Goal: Find specific page/section: Find specific page/section

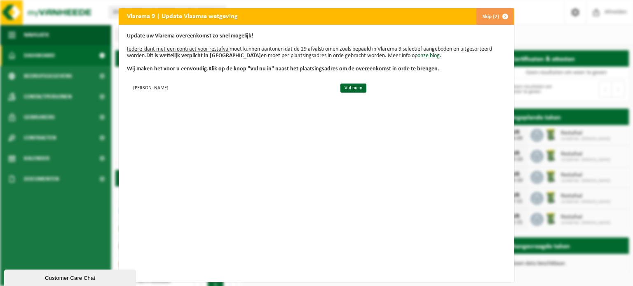
click at [502, 16] on span "button" at bounding box center [505, 16] width 16 height 16
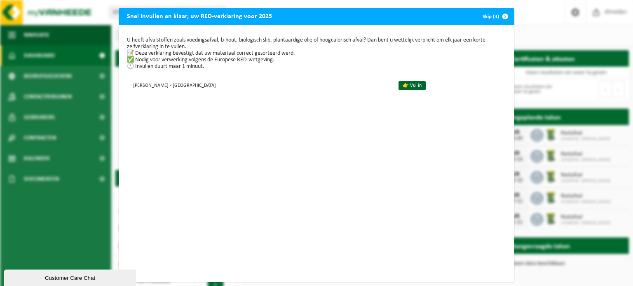
click at [502, 16] on span "button" at bounding box center [505, 16] width 16 height 16
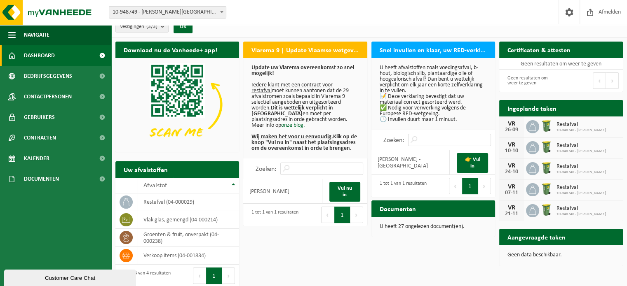
scroll to position [13, 0]
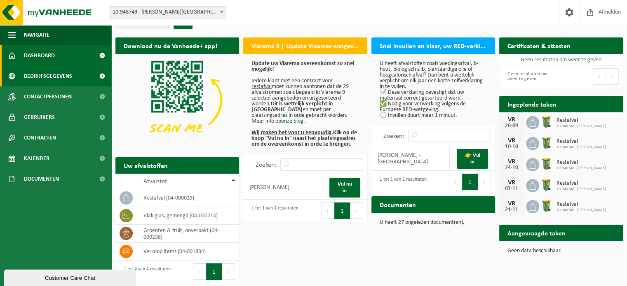
click at [56, 79] on span "Bedrijfsgegevens" at bounding box center [48, 76] width 48 height 21
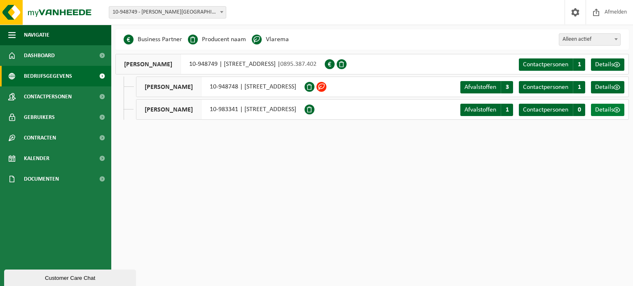
click at [615, 108] on span at bounding box center [616, 110] width 7 height 7
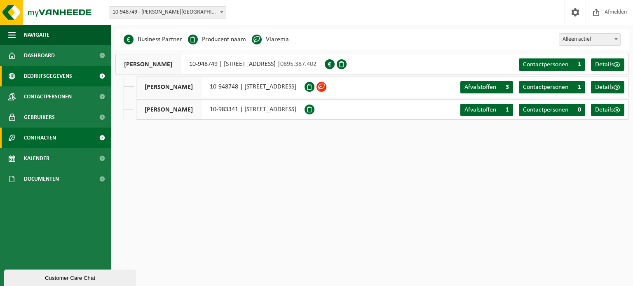
click at [65, 136] on link "Contracten" at bounding box center [55, 138] width 111 height 21
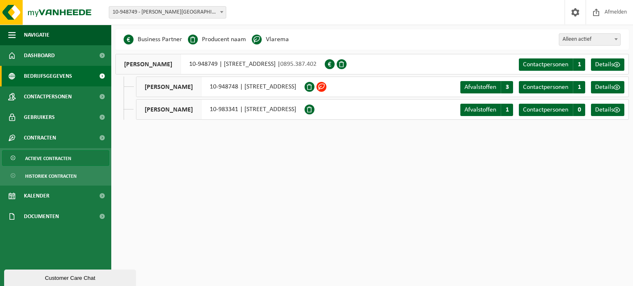
click at [67, 154] on span "Actieve contracten" at bounding box center [48, 159] width 46 height 16
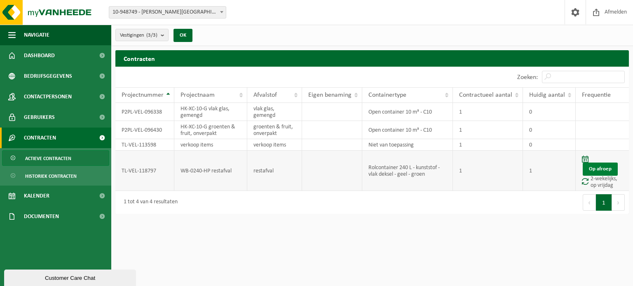
click at [590, 166] on link "Op afroep" at bounding box center [599, 169] width 35 height 13
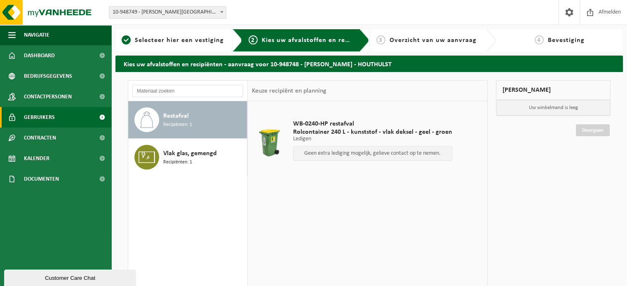
click at [46, 115] on span "Gebruikers" at bounding box center [39, 117] width 31 height 21
